Goal: Check status: Check status

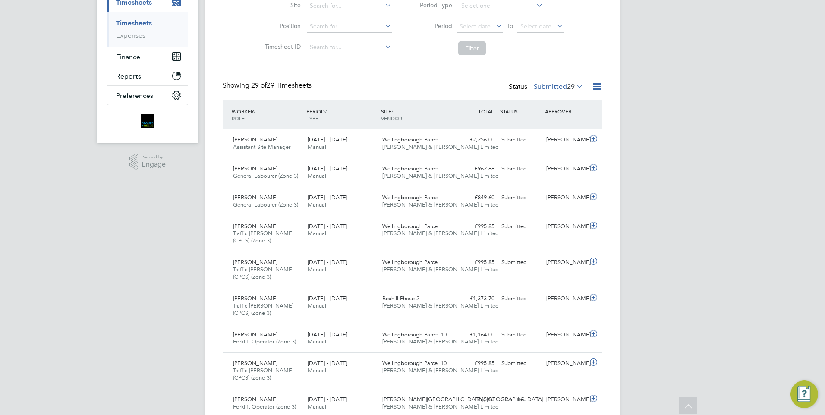
scroll to position [122, 0]
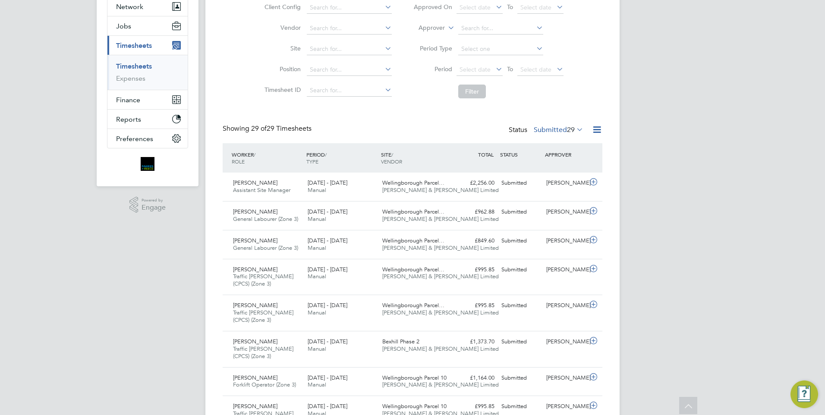
click at [556, 136] on div "Status Submitted 29" at bounding box center [547, 130] width 76 height 12
click at [554, 130] on label "Submitted 29" at bounding box center [559, 130] width 50 height 9
click at [564, 179] on li "Approved" at bounding box center [550, 182] width 40 height 12
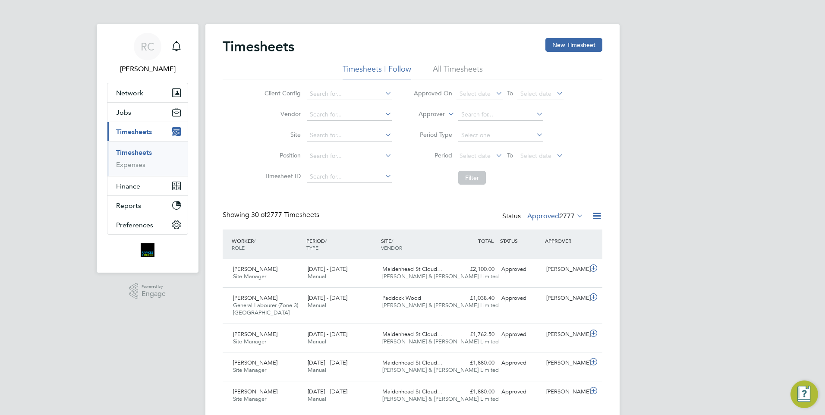
click at [553, 217] on label "Approved 2777" at bounding box center [555, 216] width 56 height 9
click at [548, 255] on li "Submitted" at bounding box center [546, 256] width 40 height 12
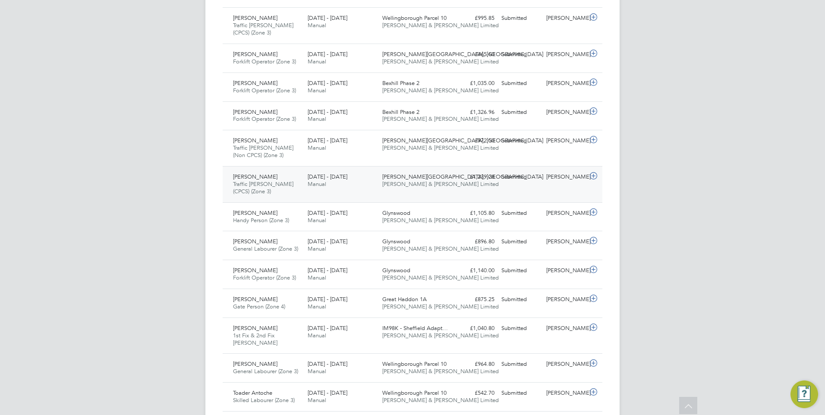
click at [469, 176] on div "£1,239.28 Submitted" at bounding box center [475, 177] width 45 height 14
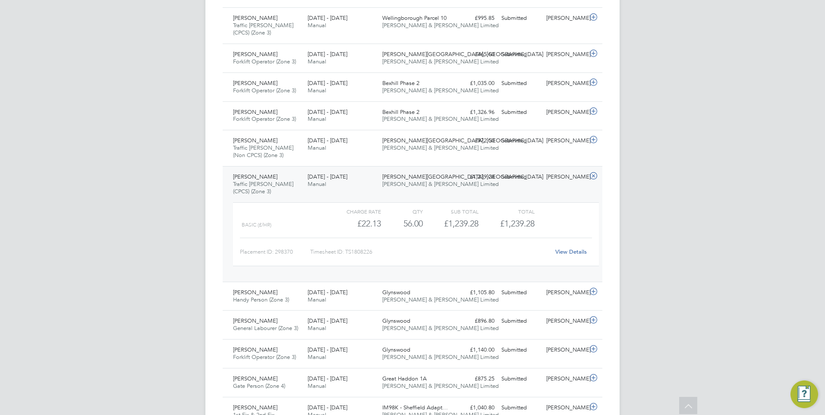
click at [469, 176] on div "£1,239.28 Submitted" at bounding box center [475, 177] width 45 height 14
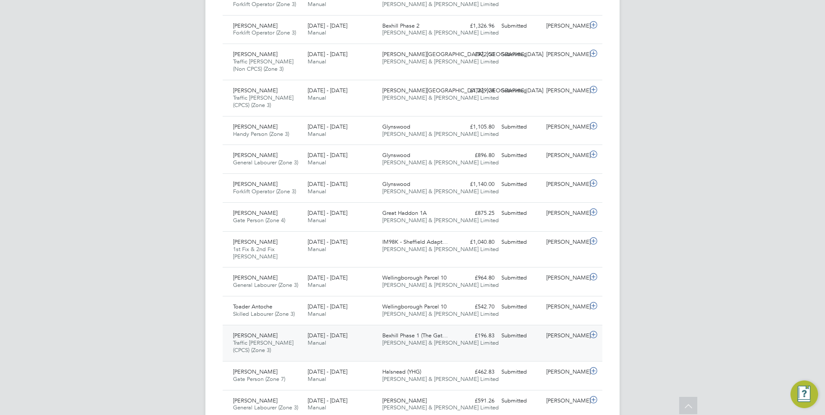
click at [489, 333] on div "£196.83 Submitted" at bounding box center [475, 336] width 45 height 14
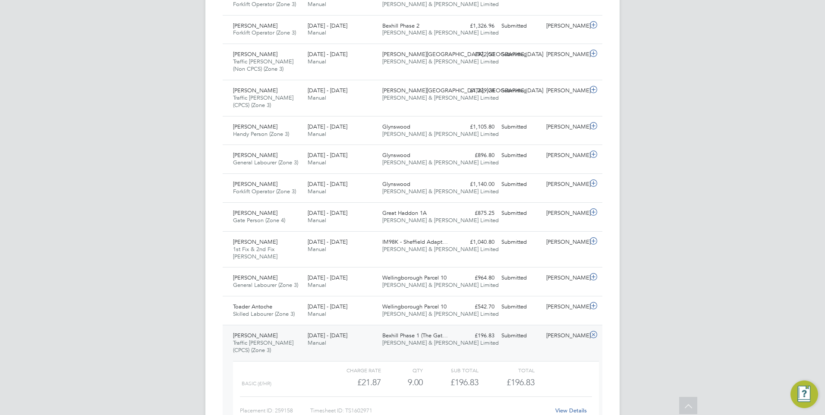
click at [485, 336] on div "£196.83 Submitted" at bounding box center [475, 336] width 45 height 14
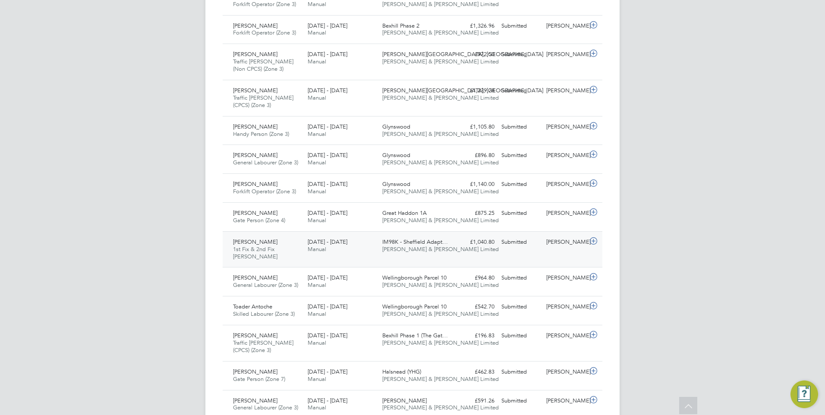
click at [300, 239] on div "Carl Mason 1st Fix & 2nd Fix Carpenter BC 16 - 22 Aug 2025" at bounding box center [266, 249] width 75 height 29
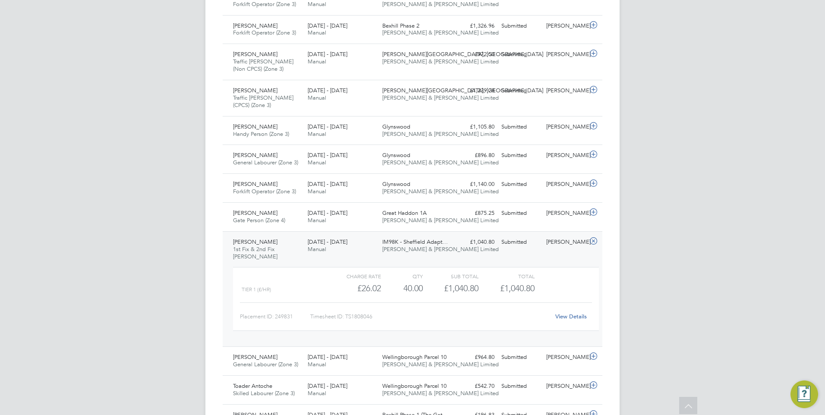
click at [469, 247] on div "£1,040.80 Submitted" at bounding box center [475, 242] width 45 height 14
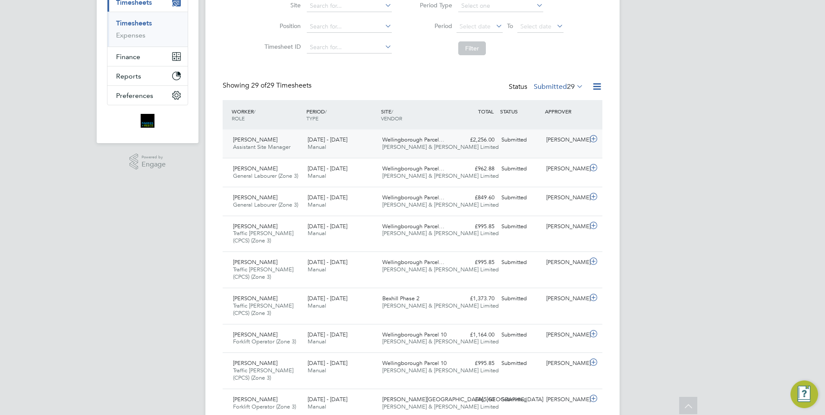
click at [489, 132] on div "Iulia Constantin Assistant Site Manager 18 - 24 Aug 2025 18 - 24 Aug 2025 Manua…" at bounding box center [413, 143] width 380 height 28
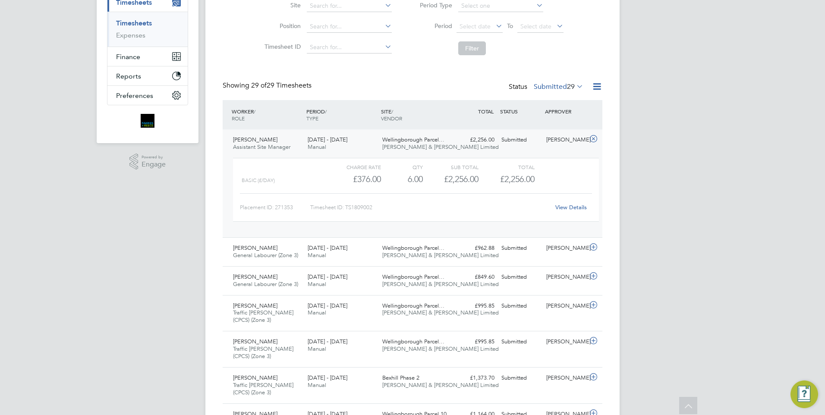
click at [581, 205] on link "View Details" at bounding box center [570, 207] width 31 height 7
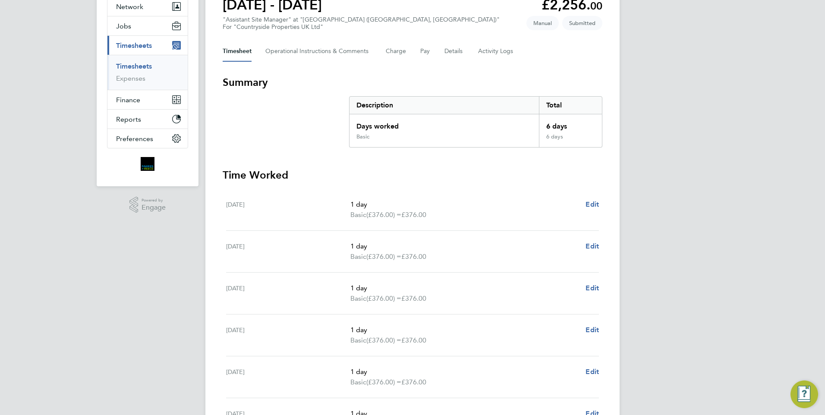
scroll to position [43, 0]
